Goal: Download file/media

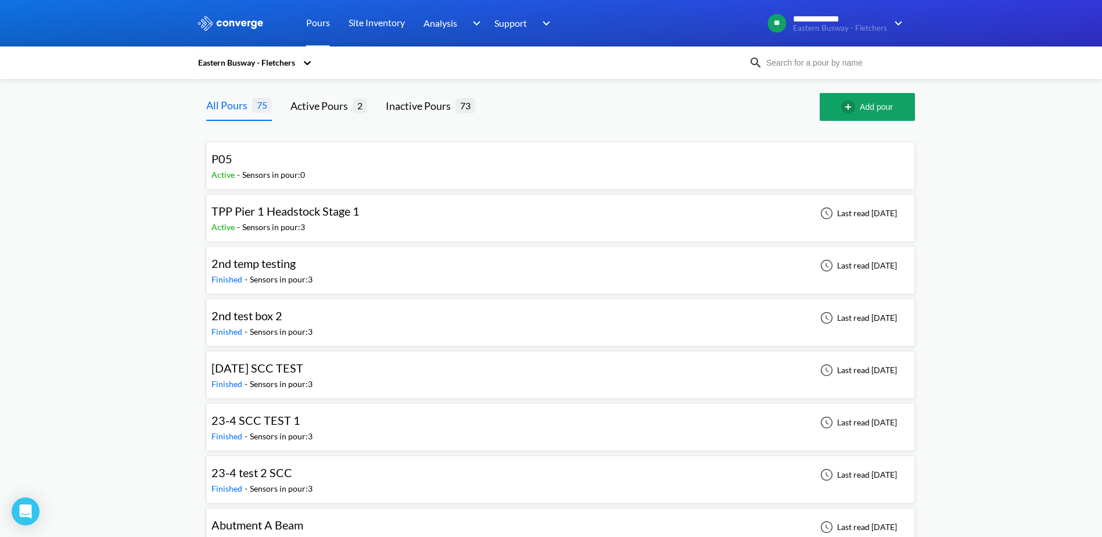
click at [319, 218] on span "TPP Pier 1 Headstock Stage 1" at bounding box center [286, 211] width 148 height 14
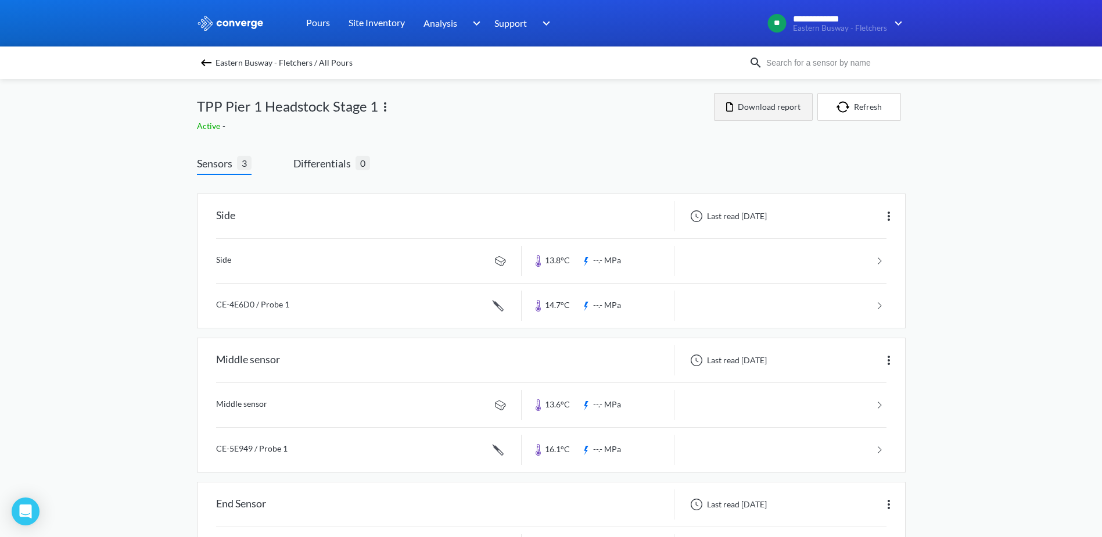
click at [776, 110] on button "Download report" at bounding box center [763, 107] width 99 height 28
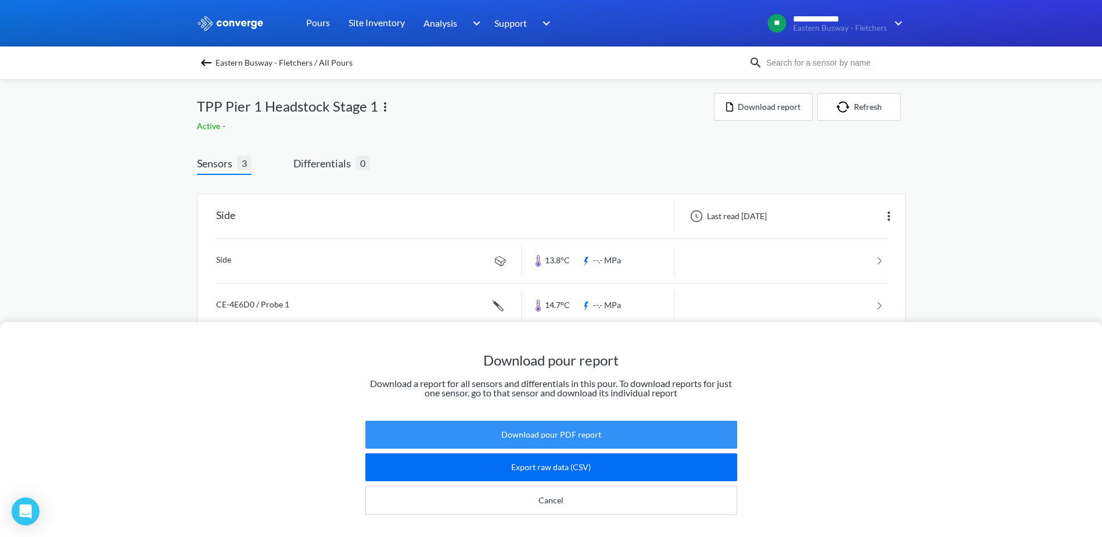
click at [578, 424] on button "Download pour PDF report" at bounding box center [551, 435] width 372 height 28
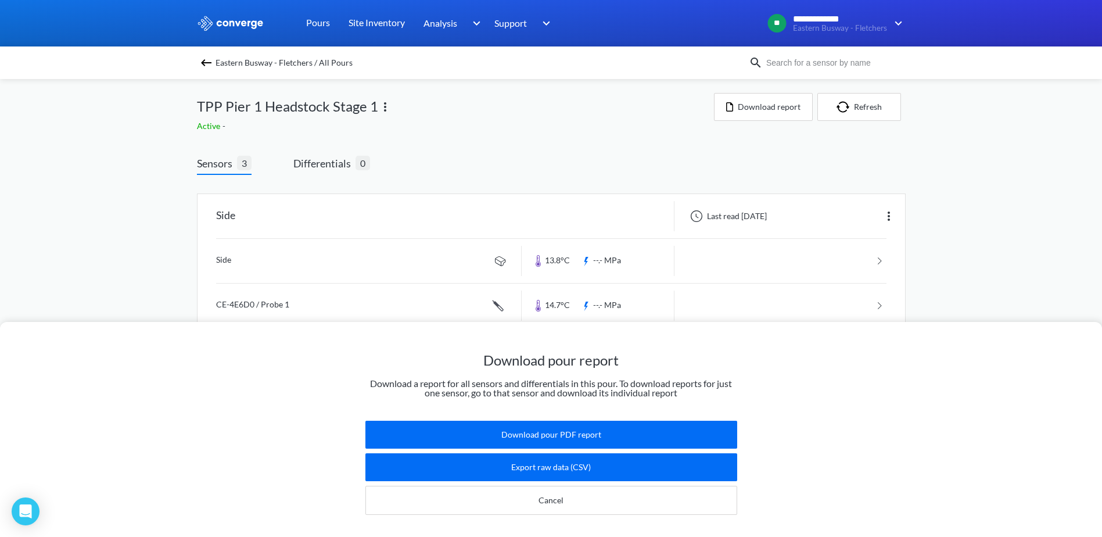
click at [970, 188] on div "Download pour report Download a report for all sensors and differentials in thi…" at bounding box center [551, 268] width 1102 height 537
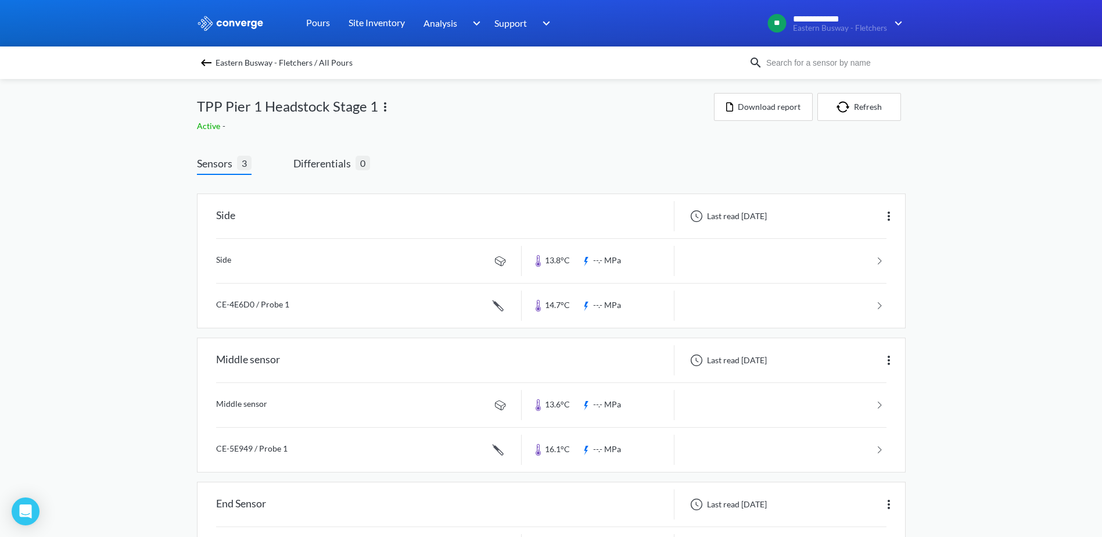
drag, startPoint x: 970, startPoint y: 188, endPoint x: 779, endPoint y: 139, distance: 197.3
click at [820, 160] on div "Sensors 3 Differentials 0 Side Last read [DATE] Side 13.8°C --.- MPa CE-4E6D0 /…" at bounding box center [551, 397] width 709 height 485
